Goal: Find specific page/section: Find specific page/section

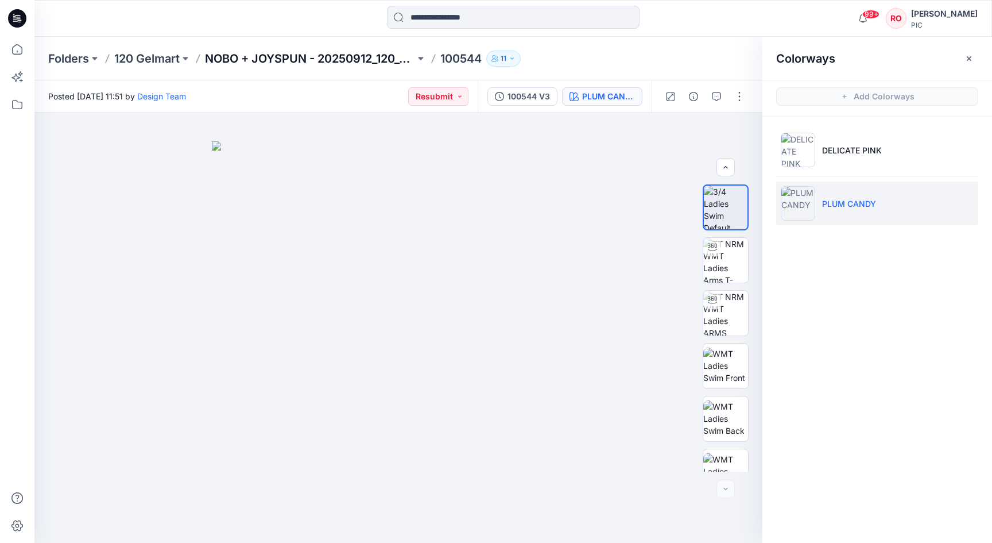
scroll to position [76, 0]
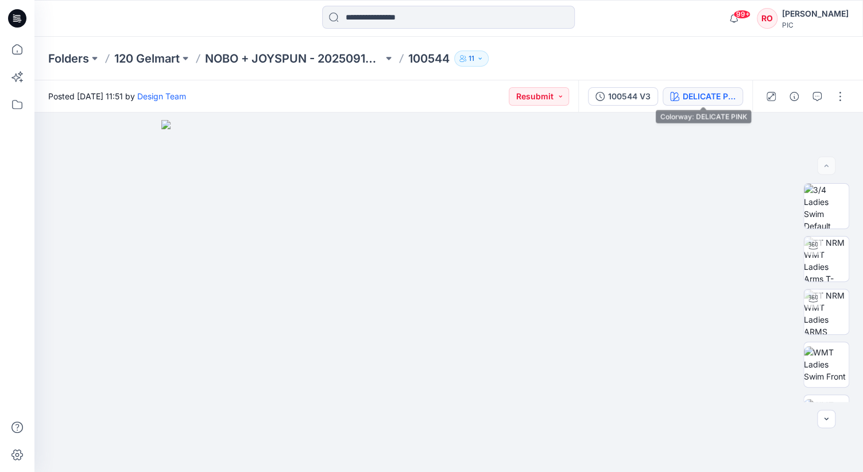
click at [698, 90] on button "DELICATE PINK" at bounding box center [703, 96] width 80 height 18
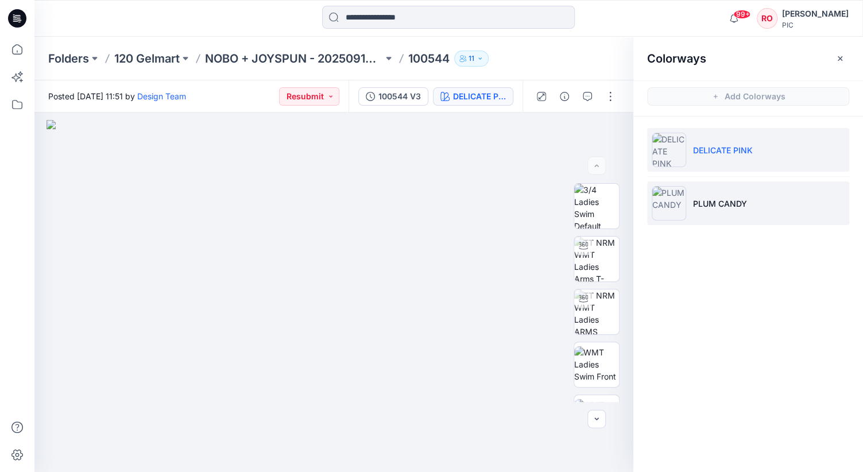
click at [669, 210] on img at bounding box center [669, 203] width 34 height 34
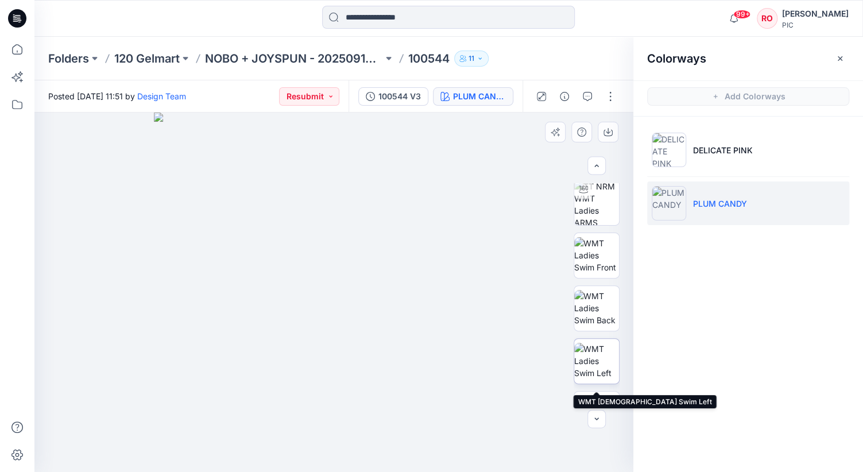
scroll to position [103, 0]
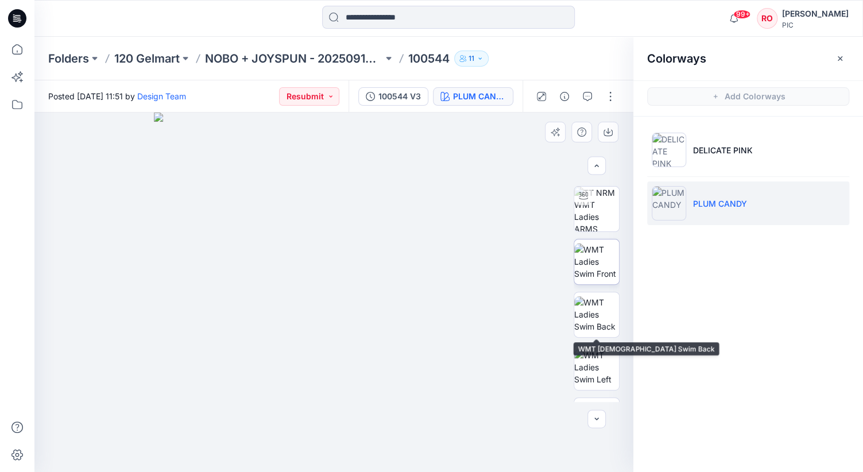
click at [597, 280] on img at bounding box center [596, 262] width 45 height 36
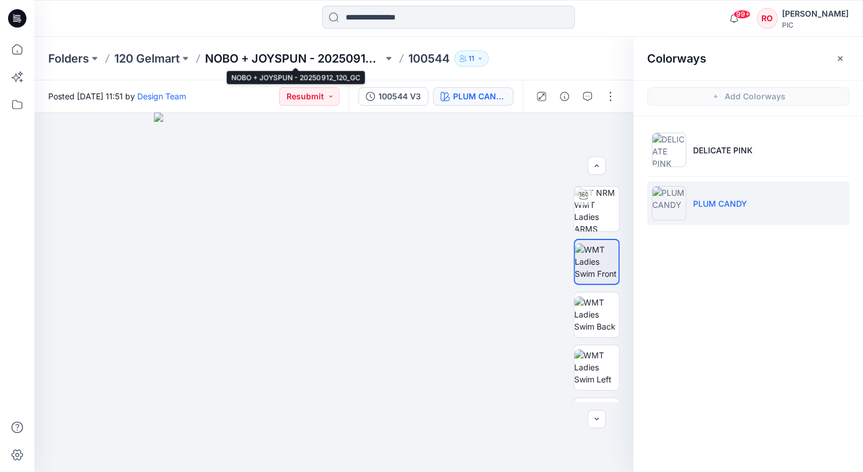
click at [275, 59] on p "NOBO + JOYSPUN - 20250912_120_GC" at bounding box center [294, 59] width 178 height 16
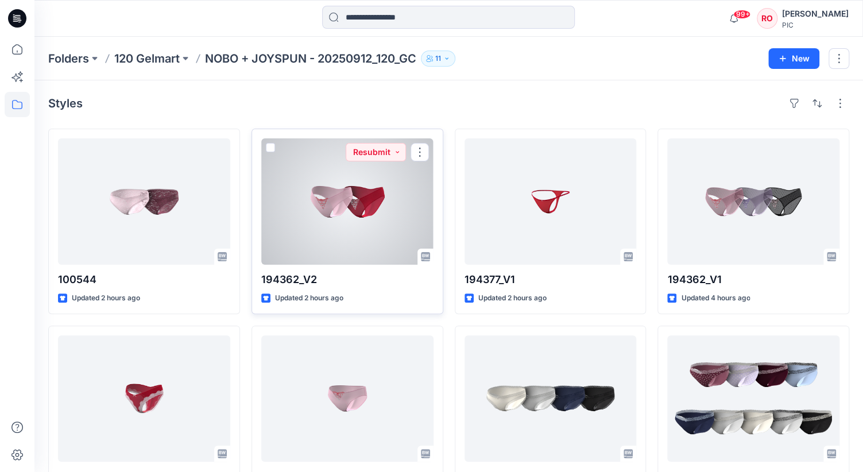
click at [290, 194] on div at bounding box center [347, 201] width 172 height 126
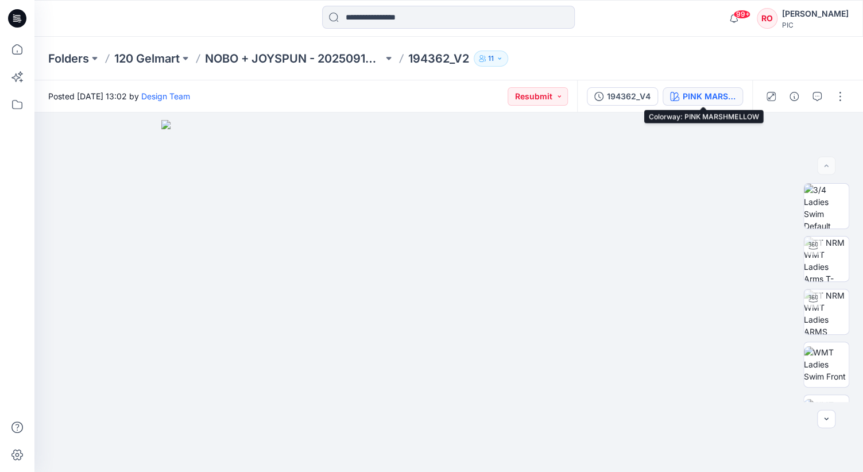
click at [702, 98] on div "PINK MARSHMELLOW" at bounding box center [709, 96] width 53 height 13
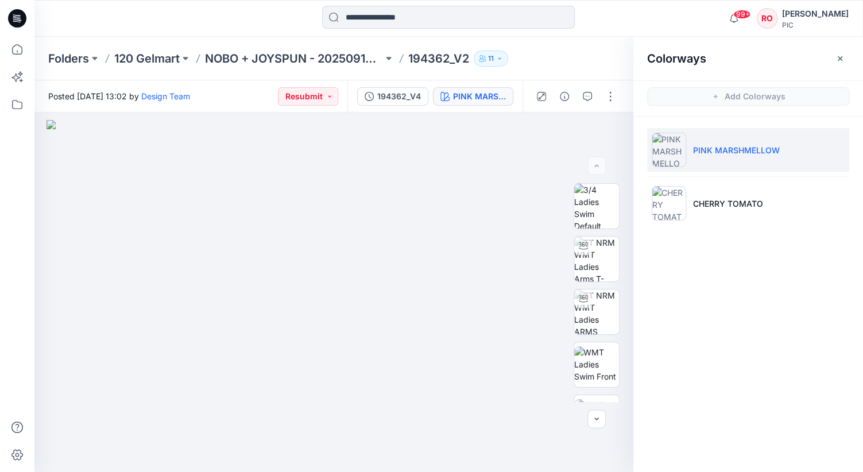
click at [526, 0] on html "99+ Notifications Design Team has updated 194371 with 194371_V4 9 hours ago Des…" at bounding box center [431, 236] width 863 height 472
